Goal: Check status

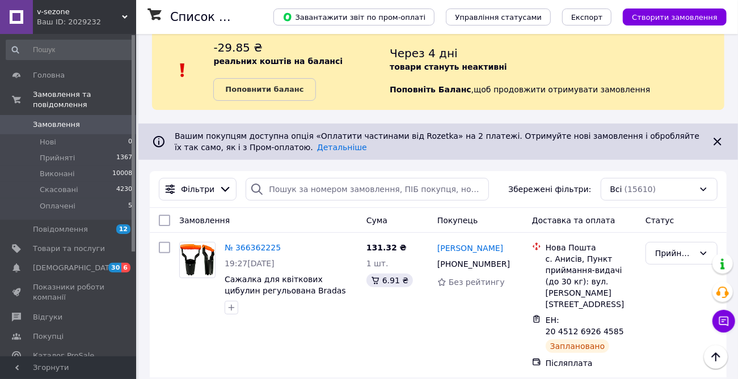
scroll to position [11, 0]
